Goal: Information Seeking & Learning: Find specific fact

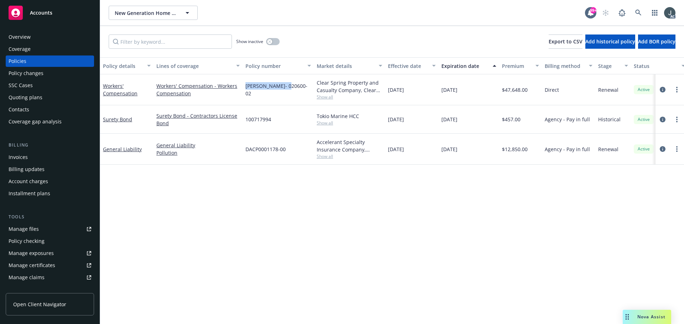
drag, startPoint x: 246, startPoint y: 90, endPoint x: 289, endPoint y: 92, distance: 43.5
click at [289, 92] on div "[PERSON_NAME]- 020600-02" at bounding box center [278, 89] width 71 height 31
copy span "[PERSON_NAME]- 020600-02"
click at [334, 96] on span "Show all" at bounding box center [350, 97] width 66 height 6
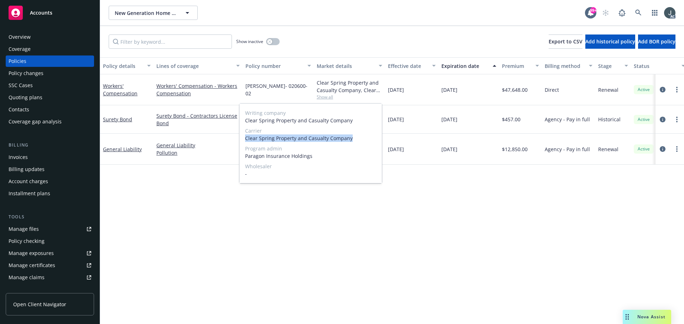
drag, startPoint x: 246, startPoint y: 138, endPoint x: 349, endPoint y: 139, distance: 102.9
click at [349, 139] on span "Clear Spring Property and Casualty Company" at bounding box center [310, 138] width 131 height 7
copy span "Clear Spring Property and Casualty Company"
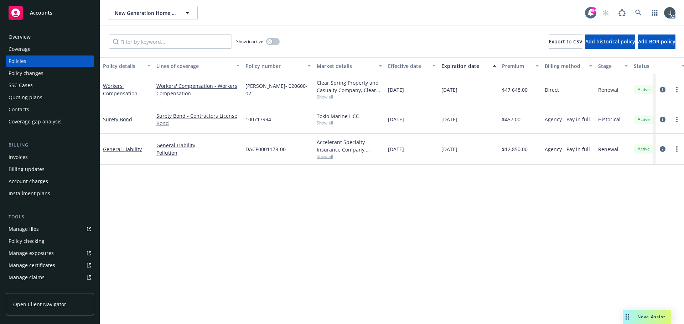
click at [517, 89] on span "$47,648.00" at bounding box center [515, 89] width 26 height 7
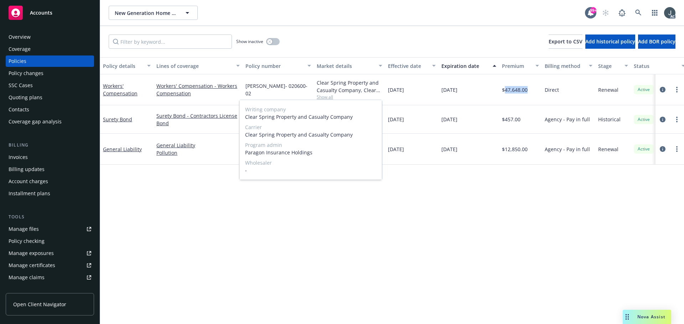
copy span "47,648.00"
click at [535, 246] on div "Policy details Lines of coverage Policy number Market details Effective date Ex…" at bounding box center [392, 190] width 584 height 267
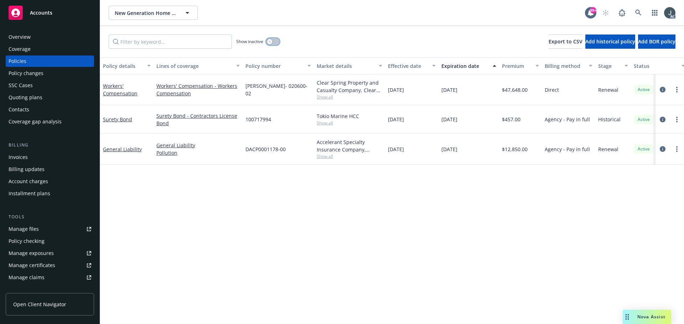
click at [272, 42] on button "button" at bounding box center [273, 41] width 14 height 7
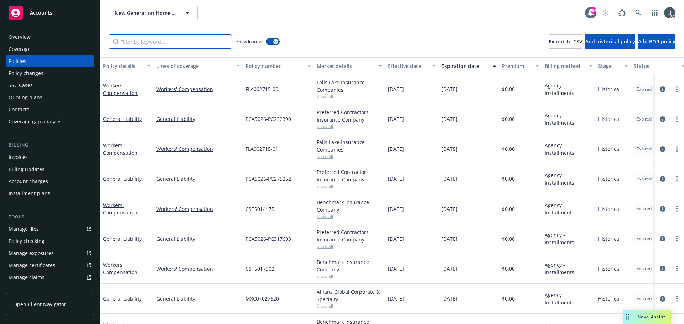
click at [142, 41] on input "Filter by keyword..." at bounding box center [170, 42] width 123 height 14
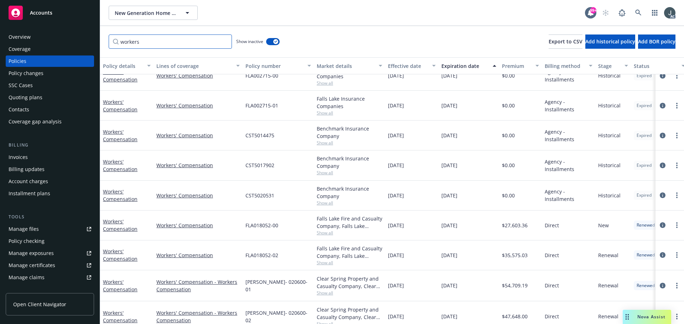
scroll to position [27, 0]
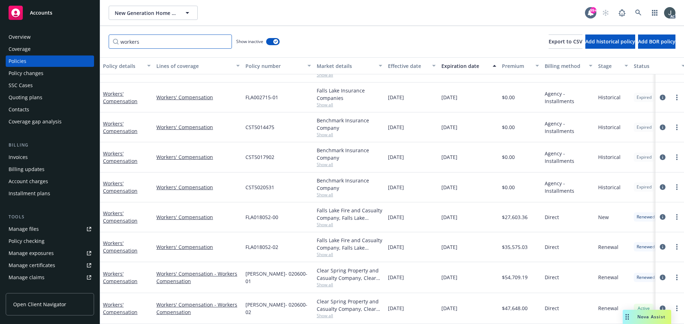
type input "workers"
drag, startPoint x: 246, startPoint y: 274, endPoint x: 290, endPoint y: 275, distance: 43.8
click at [290, 275] on div "[PERSON_NAME]- 020600-01" at bounding box center [278, 278] width 71 height 31
copy span "[PERSON_NAME]- 020600-01"
click at [324, 282] on span "Show all" at bounding box center [350, 285] width 66 height 6
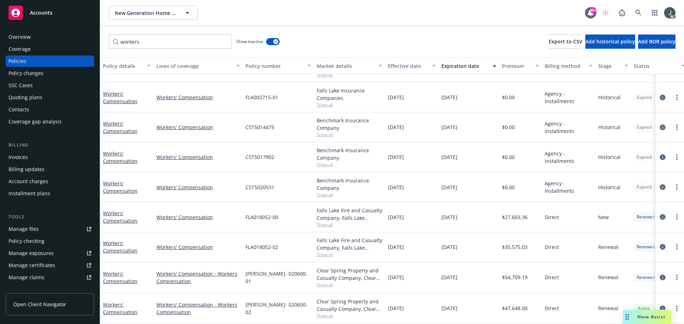
click at [553, 274] on span "Direct" at bounding box center [552, 277] width 14 height 7
click at [520, 274] on span "$54,709.19" at bounding box center [515, 277] width 26 height 7
copy span "54,709.19"
drag, startPoint x: 251, startPoint y: 243, endPoint x: 280, endPoint y: 246, distance: 29.4
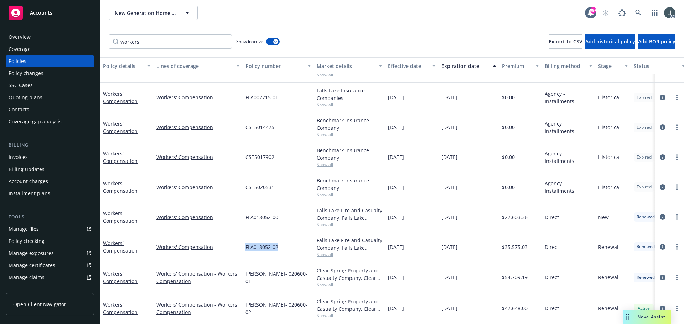
click at [280, 246] on div "FLA018052-02" at bounding box center [278, 248] width 71 height 30
click at [520, 244] on span "$35,575.03" at bounding box center [515, 247] width 26 height 7
copy span "35,575.03"
click at [518, 214] on span "$27,603.36" at bounding box center [515, 217] width 26 height 7
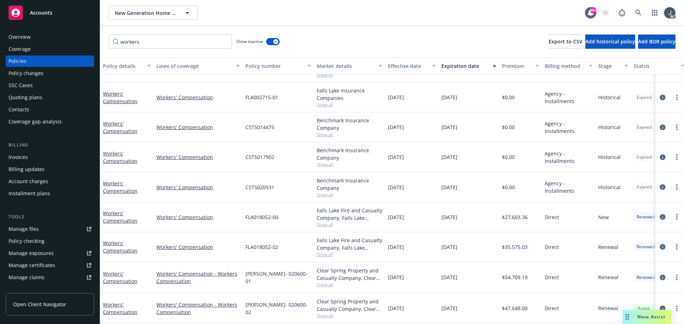
click at [518, 214] on span "$27,603.36" at bounding box center [515, 217] width 26 height 7
copy span "27,603.36"
click at [511, 184] on span "$0.00" at bounding box center [508, 187] width 13 height 7
drag, startPoint x: 517, startPoint y: 182, endPoint x: 193, endPoint y: 186, distance: 323.4
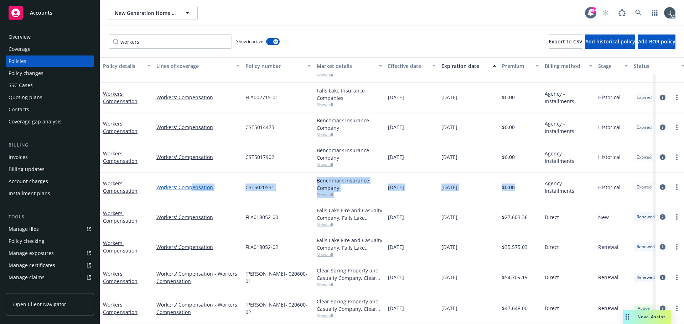
click at [193, 186] on div "Workers' Compensation Workers' Compensation CST5020531 Benchmark Insurance Comp…" at bounding box center [443, 188] width 687 height 30
click at [222, 191] on div "Workers' Compensation" at bounding box center [198, 188] width 89 height 30
drag, startPoint x: 156, startPoint y: 189, endPoint x: 641, endPoint y: 195, distance: 485.2
click at [641, 195] on div "Workers' Compensation Workers' Compensation CST5020531 Benchmark Insurance Comp…" at bounding box center [443, 188] width 687 height 30
click at [582, 192] on div "Agency - Installments" at bounding box center [568, 188] width 53 height 30
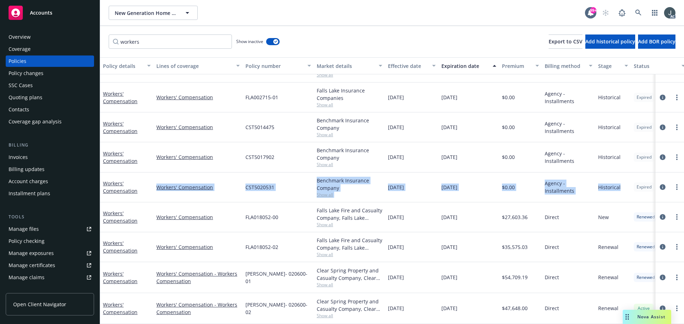
drag, startPoint x: 623, startPoint y: 183, endPoint x: 147, endPoint y: 185, distance: 476.6
click at [147, 185] on div "Workers' Compensation Workers' Compensation CST5020531 Benchmark Insurance Comp…" at bounding box center [443, 188] width 687 height 30
click at [454, 190] on div "[DATE]" at bounding box center [468, 188] width 61 height 30
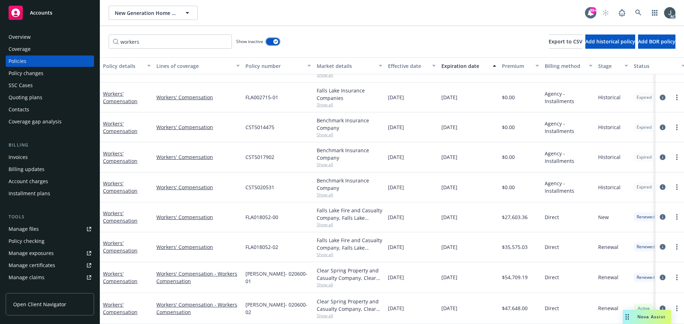
click at [277, 40] on div "button" at bounding box center [275, 41] width 5 height 5
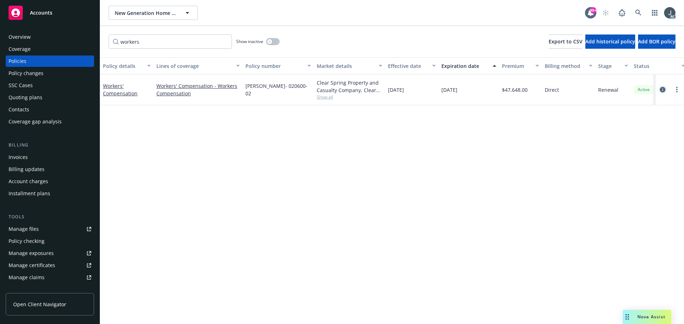
click at [661, 90] on icon "circleInformation" at bounding box center [663, 90] width 6 height 6
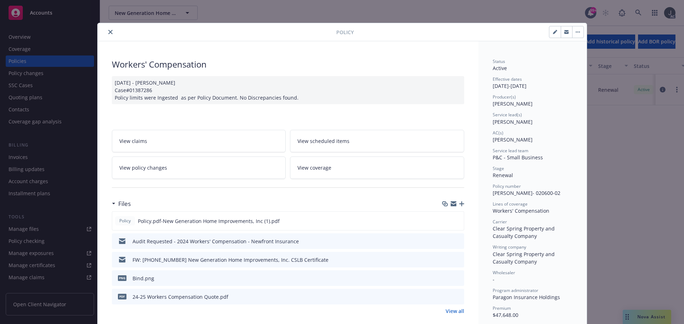
click at [108, 31] on icon "close" at bounding box center [110, 32] width 4 height 4
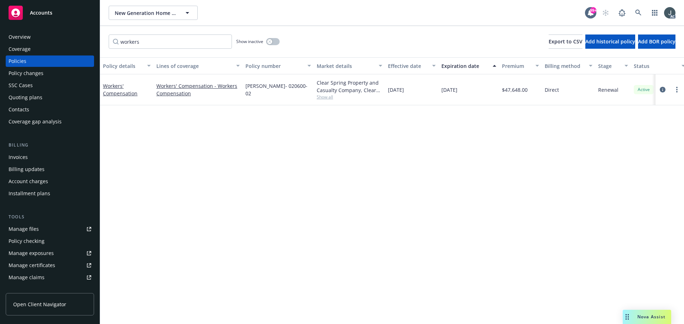
click at [28, 37] on div "Overview" at bounding box center [20, 36] width 22 height 11
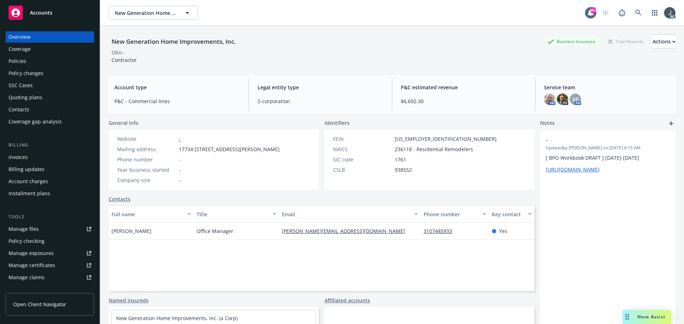
click at [398, 149] on span "236118 - Residential Remodelers" at bounding box center [434, 149] width 78 height 7
copy span "236118"
